Goal: Task Accomplishment & Management: Use online tool/utility

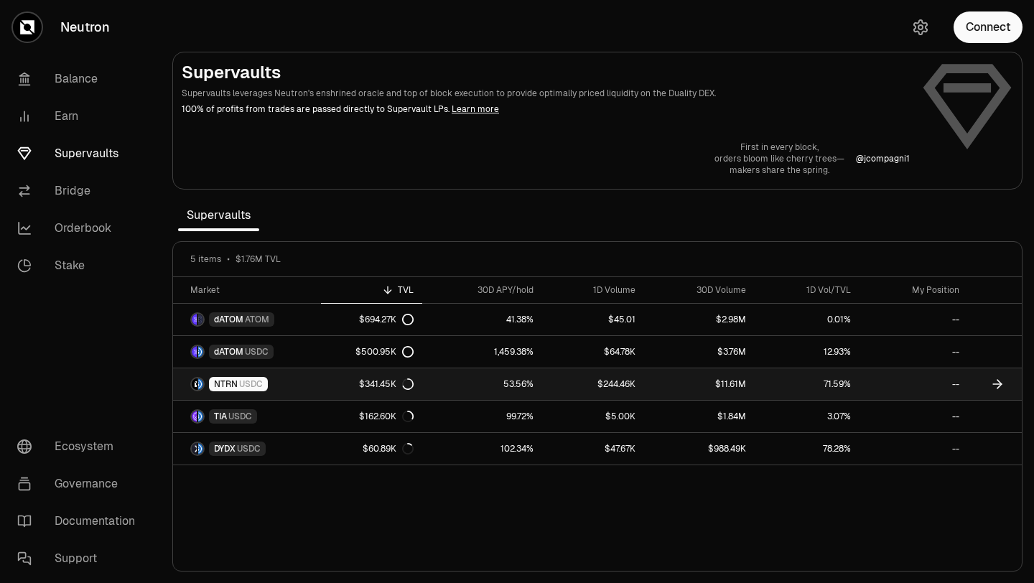
click at [995, 387] on icon at bounding box center [997, 384] width 14 height 14
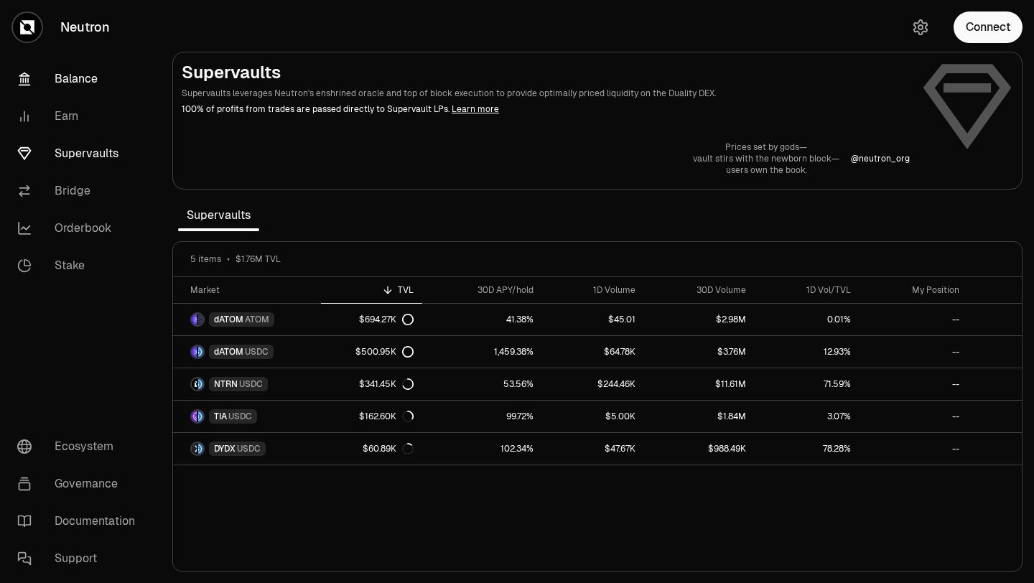
click at [55, 66] on link "Balance" at bounding box center [80, 78] width 149 height 37
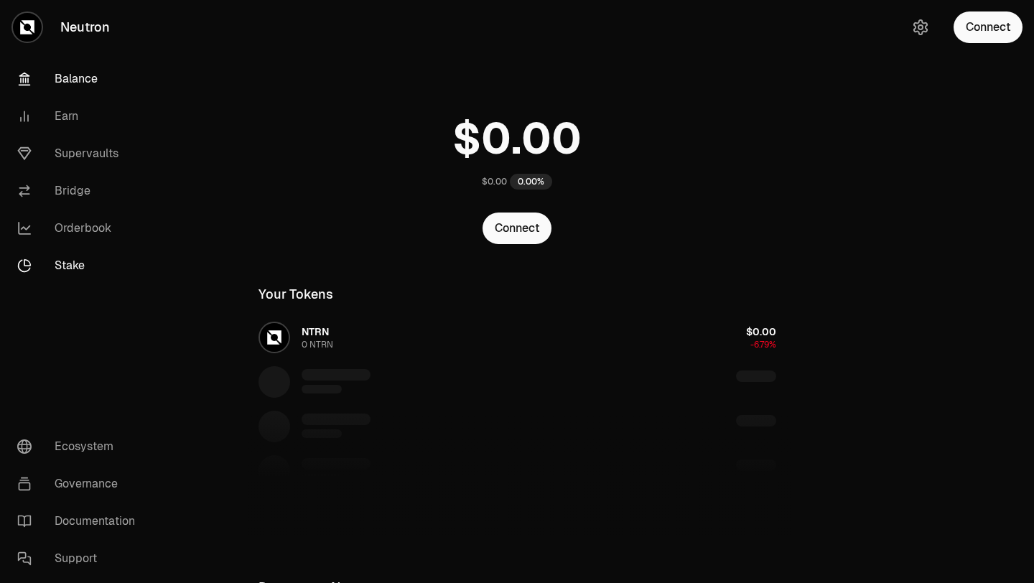
click at [77, 264] on link "Stake" at bounding box center [80, 265] width 149 height 37
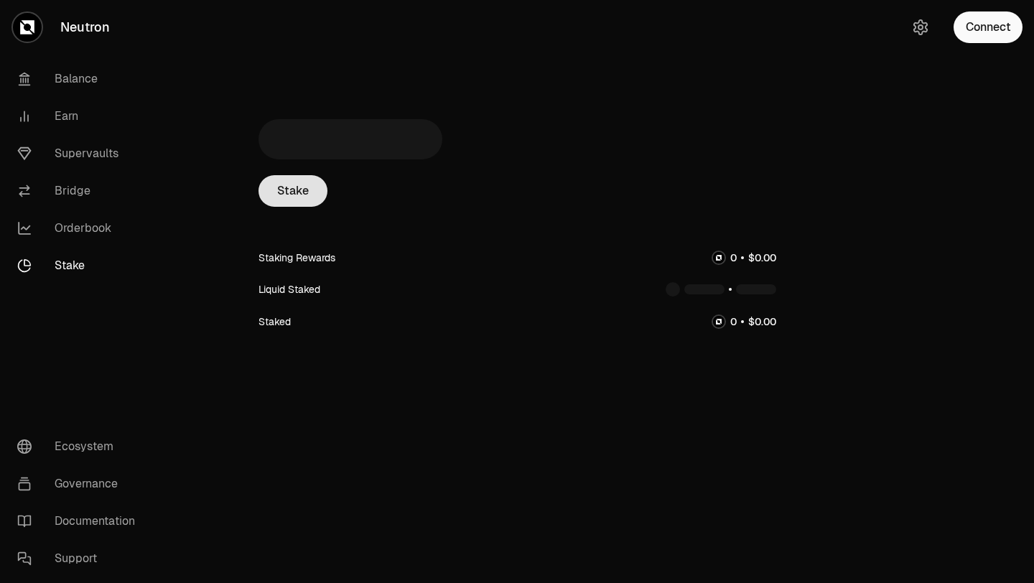
click at [312, 195] on link "Stake" at bounding box center [293, 191] width 69 height 32
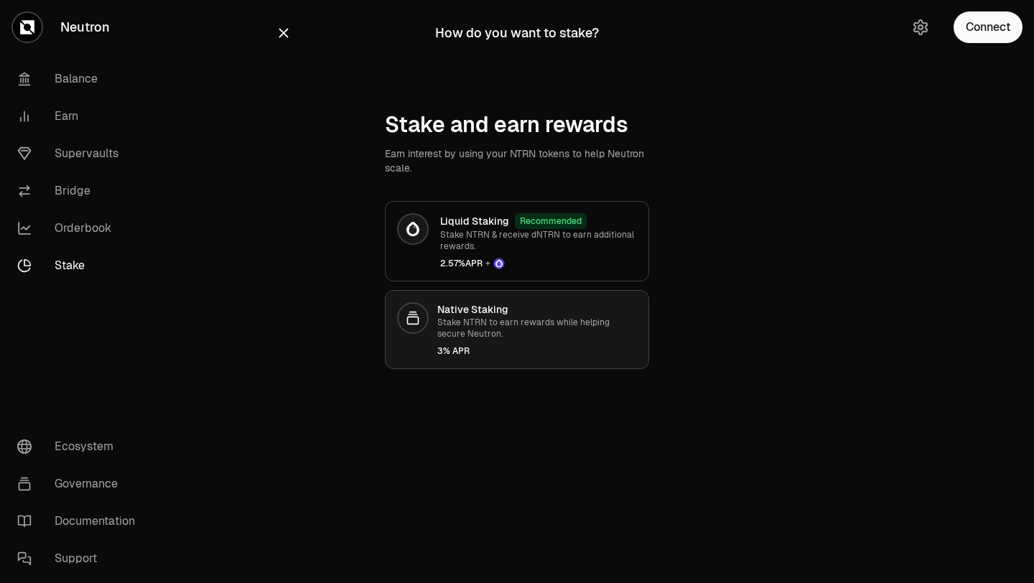
drag, startPoint x: 485, startPoint y: 329, endPoint x: 682, endPoint y: 8, distance: 376.5
